Goal: Complete application form

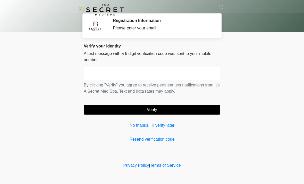
click at [175, 75] on input "text" at bounding box center [152, 73] width 136 height 13
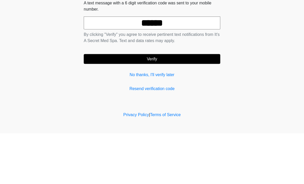
type input "******"
click at [201, 105] on button "Verify" at bounding box center [152, 110] width 136 height 10
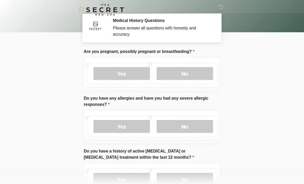
click at [193, 73] on label "No" at bounding box center [185, 73] width 56 height 13
click at [204, 127] on label "No" at bounding box center [185, 126] width 56 height 13
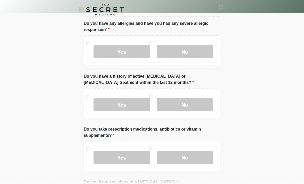
scroll to position [75, 0]
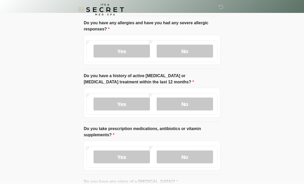
click at [203, 106] on label "No" at bounding box center [185, 104] width 56 height 13
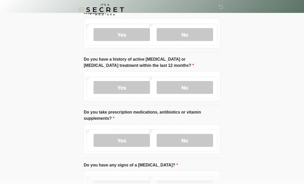
scroll to position [118, 0]
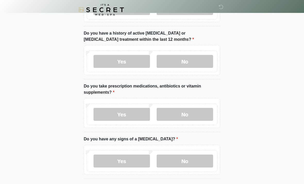
click at [143, 114] on label "Yes" at bounding box center [121, 114] width 56 height 13
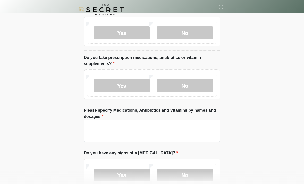
scroll to position [182, 0]
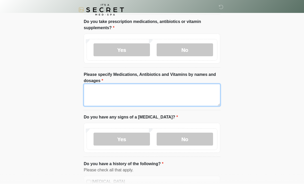
click at [207, 96] on textarea "Please specify Medications, Antibiotics and Vitamins by names and dosages" at bounding box center [152, 95] width 136 height 22
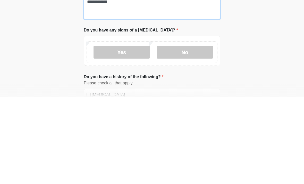
type textarea "**********"
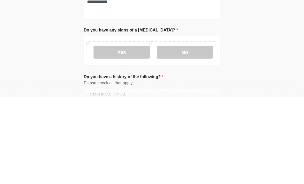
click at [206, 132] on label "No" at bounding box center [185, 138] width 56 height 13
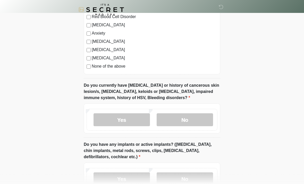
scroll to position [388, 0]
click at [196, 119] on label "No" at bounding box center [185, 119] width 56 height 13
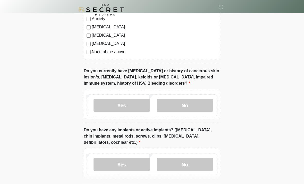
scroll to position [441, 0]
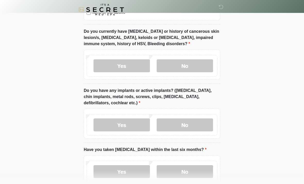
click at [196, 126] on label "No" at bounding box center [185, 124] width 56 height 13
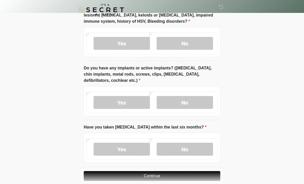
scroll to position [471, 0]
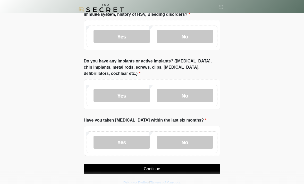
click at [201, 138] on label "No" at bounding box center [185, 141] width 56 height 13
click at [200, 171] on button "Continue" at bounding box center [152, 169] width 136 height 10
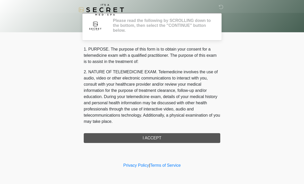
scroll to position [0, 0]
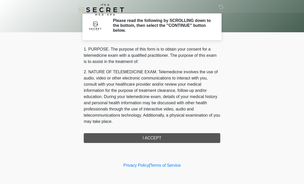
click at [205, 137] on div "1. PURPOSE. The purpose of this form is to obtain your consent for a telemedici…" at bounding box center [152, 94] width 136 height 97
click at [173, 137] on div "1. PURPOSE. The purpose of this form is to obtain your consent for a telemedici…" at bounding box center [152, 94] width 136 height 97
click at [175, 136] on div "1. PURPOSE. The purpose of this form is to obtain your consent for a telemedici…" at bounding box center [152, 94] width 136 height 97
click at [157, 137] on div "1. PURPOSE. The purpose of this form is to obtain your consent for a telemedici…" at bounding box center [152, 94] width 136 height 97
click at [158, 139] on div "1. PURPOSE. The purpose of this form is to obtain your consent for a telemedici…" at bounding box center [152, 94] width 136 height 97
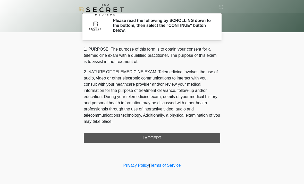
click at [156, 137] on div "1. PURPOSE. The purpose of this form is to obtain your consent for a telemedici…" at bounding box center [152, 94] width 136 height 97
click at [160, 140] on div "1. PURPOSE. The purpose of this form is to obtain your consent for a telemedici…" at bounding box center [152, 94] width 136 height 97
click at [160, 142] on div "‎ ‎ Please read the following by SCROLLING down to the bottom, then select the …" at bounding box center [152, 80] width 154 height 151
click at [160, 137] on div "1. PURPOSE. The purpose of this form is to obtain your consent for a telemedici…" at bounding box center [152, 94] width 136 height 97
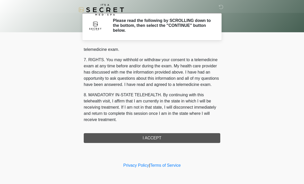
scroll to position [218, 0]
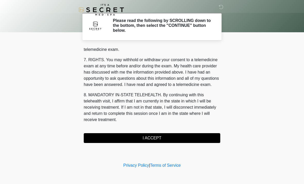
click at [170, 137] on button "I ACCEPT" at bounding box center [152, 138] width 136 height 10
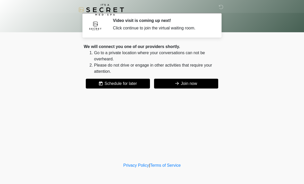
click at [201, 86] on button "Join now" at bounding box center [186, 84] width 64 height 10
